Goal: Task Accomplishment & Management: Manage account settings

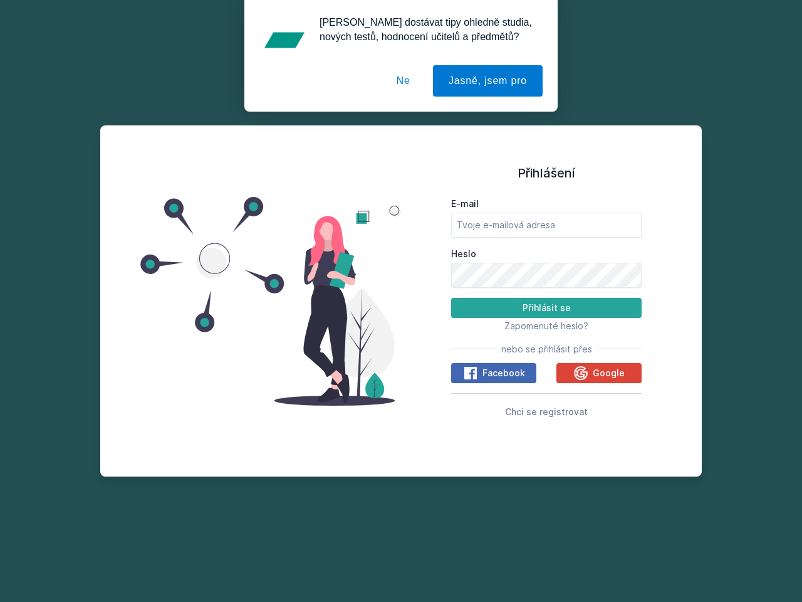
click at [547, 325] on span "Zapomenuté heslo?" at bounding box center [547, 325] width 84 height 11
click at [494, 373] on span "Facebook" at bounding box center [504, 373] width 43 height 13
click at [471, 373] on icon at bounding box center [470, 372] width 15 height 15
click at [599, 373] on span "Google" at bounding box center [609, 373] width 32 height 13
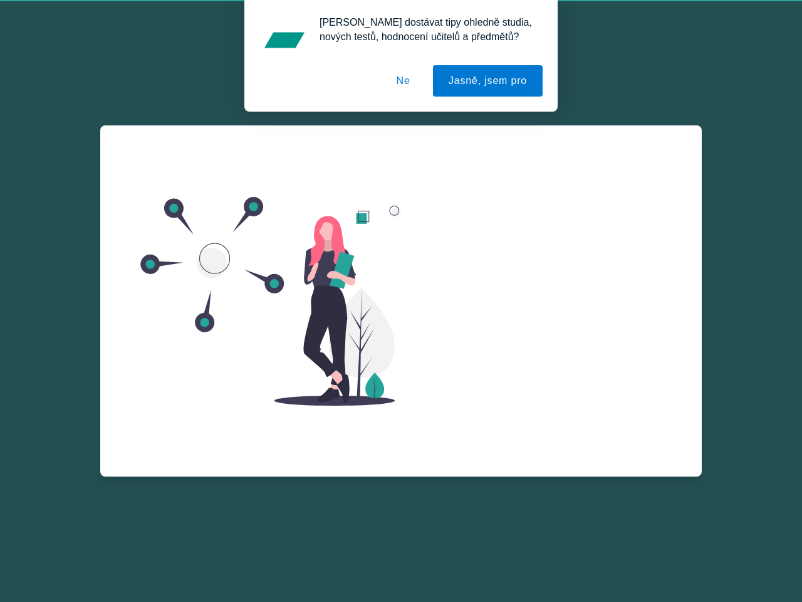
click at [582, 381] on icon at bounding box center [581, 388] width 14 height 14
click at [490, 81] on button "Jasně, jsem pro" at bounding box center [488, 80] width 110 height 31
